Goal: Find specific page/section: Find specific page/section

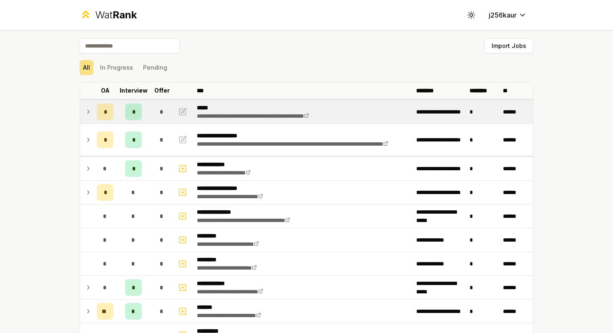
click at [145, 104] on td "*" at bounding box center [133, 111] width 33 height 23
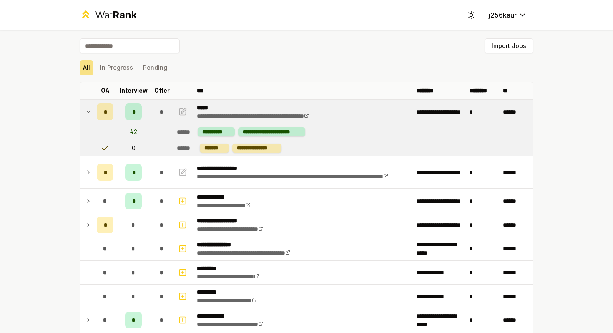
click at [151, 106] on td "*" at bounding box center [161, 111] width 23 height 23
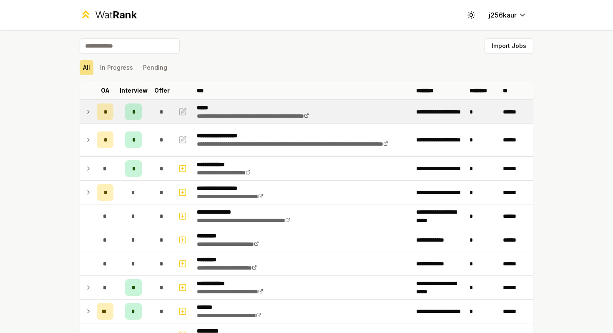
click at [151, 106] on td "*" at bounding box center [161, 111] width 23 height 23
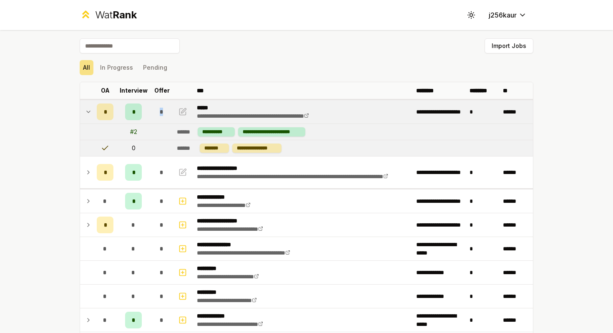
click at [151, 106] on td "*" at bounding box center [161, 111] width 23 height 23
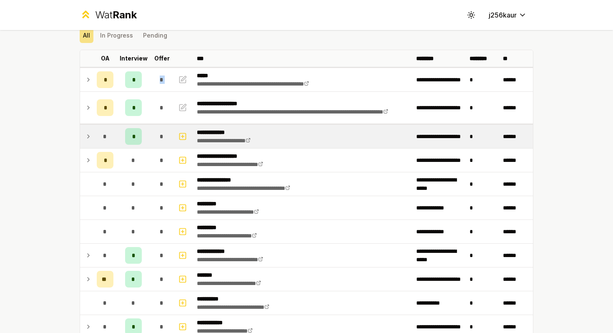
scroll to position [53, 0]
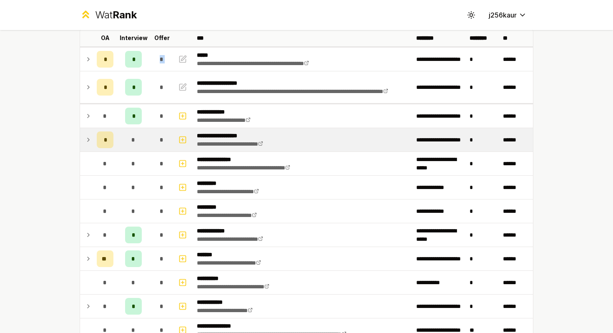
click at [146, 151] on td "*" at bounding box center [133, 139] width 33 height 23
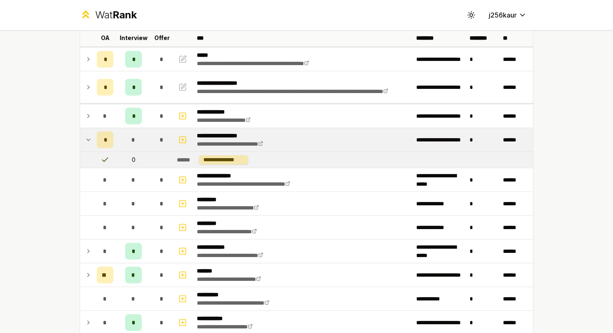
click at [160, 137] on span "*" at bounding box center [162, 140] width 4 height 8
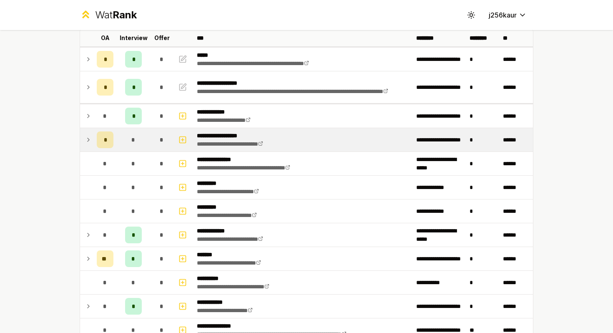
click at [160, 137] on span "*" at bounding box center [162, 140] width 4 height 8
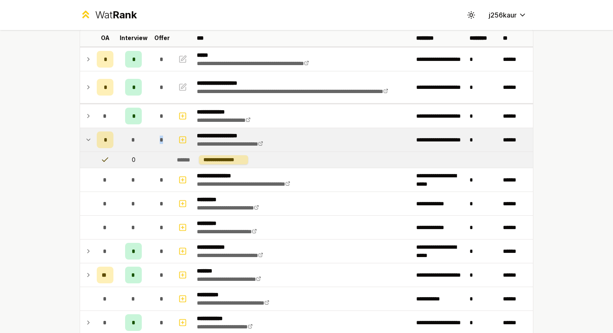
click at [160, 137] on span "*" at bounding box center [162, 140] width 4 height 8
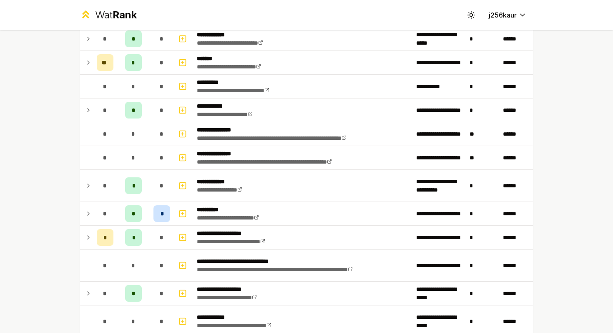
scroll to position [0, 0]
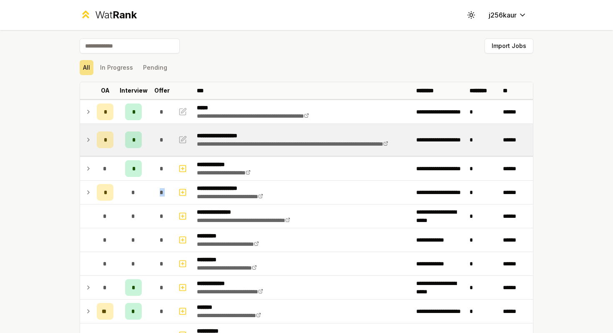
click at [109, 125] on td "*" at bounding box center [104, 140] width 23 height 32
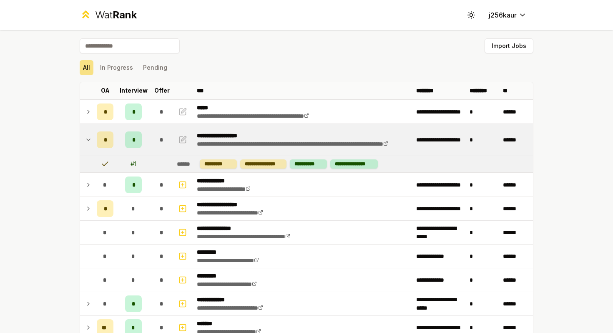
click at [108, 134] on div "*" at bounding box center [105, 139] width 17 height 17
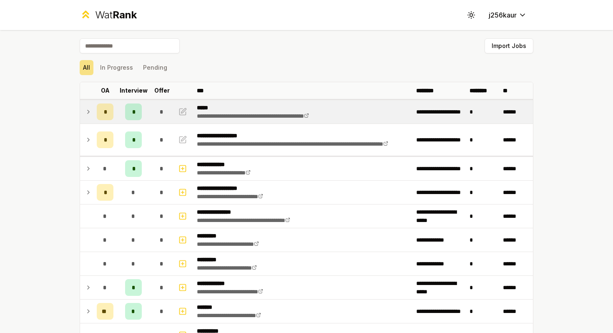
click at [103, 108] on div "*" at bounding box center [105, 111] width 17 height 17
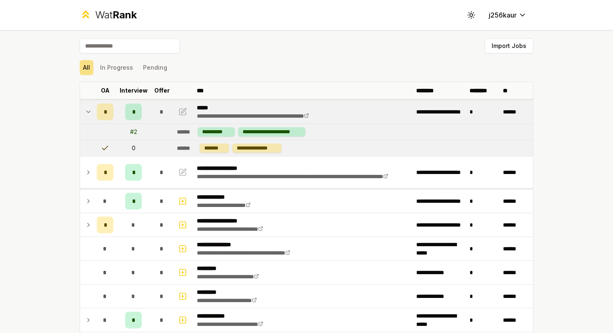
click at [103, 108] on div "*" at bounding box center [105, 111] width 17 height 17
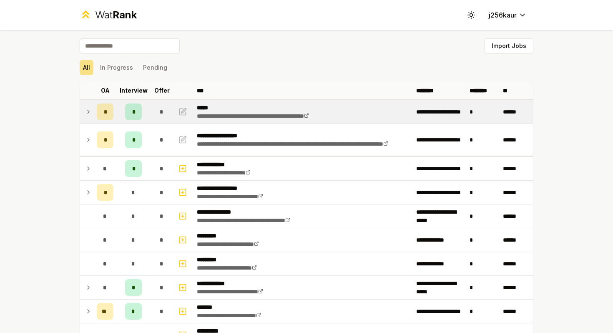
click at [103, 108] on div "*" at bounding box center [105, 111] width 17 height 17
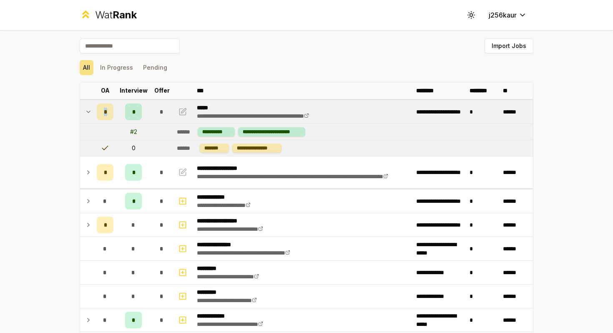
click at [103, 108] on div "*" at bounding box center [105, 111] width 17 height 17
